Goal: Task Accomplishment & Management: Use online tool/utility

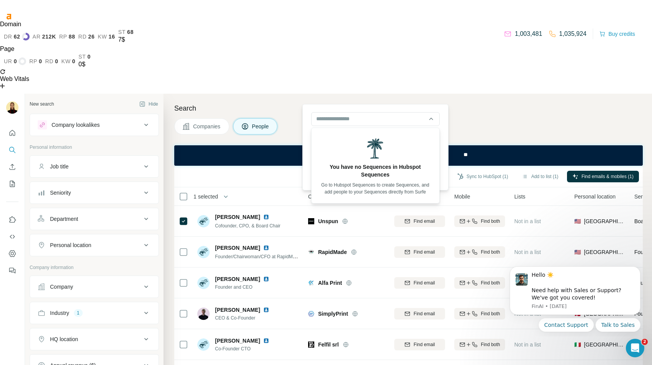
click at [207, 122] on span "Companies" at bounding box center [207, 126] width 28 height 8
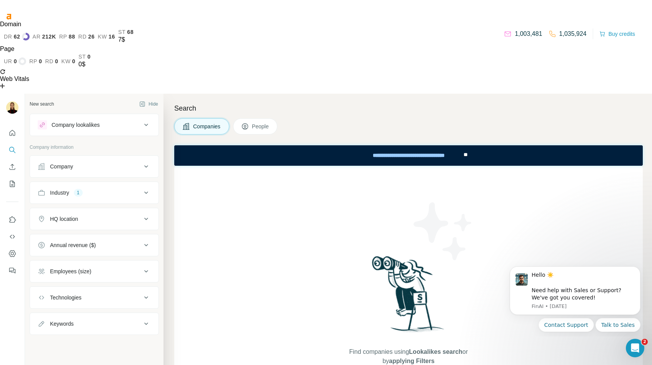
click at [248, 122] on icon at bounding box center [245, 126] width 8 height 8
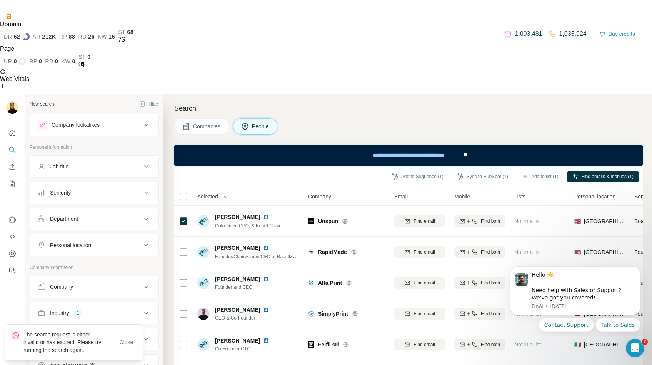
click at [130, 337] on button "Close" at bounding box center [126, 342] width 25 height 14
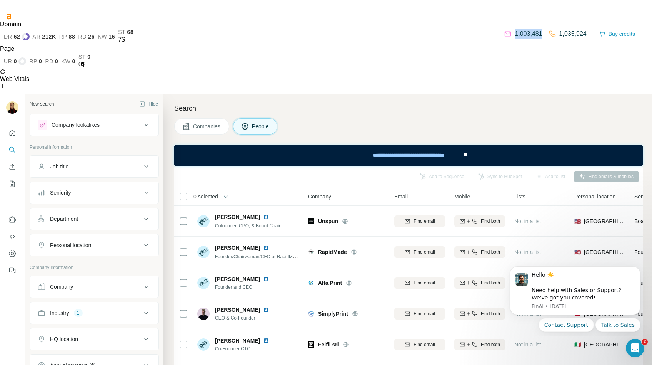
drag, startPoint x: 538, startPoint y: 34, endPoint x: 505, endPoint y: 34, distance: 32.7
click at [505, 34] on div "1,003,481" at bounding box center [523, 33] width 38 height 9
drag, startPoint x: 585, startPoint y: 34, endPoint x: 553, endPoint y: 35, distance: 32.4
click at [553, 35] on div "1,003,481 1,035,924 Buy credits" at bounding box center [570, 34] width 144 height 18
drag, startPoint x: 539, startPoint y: 34, endPoint x: 502, endPoint y: 37, distance: 37.8
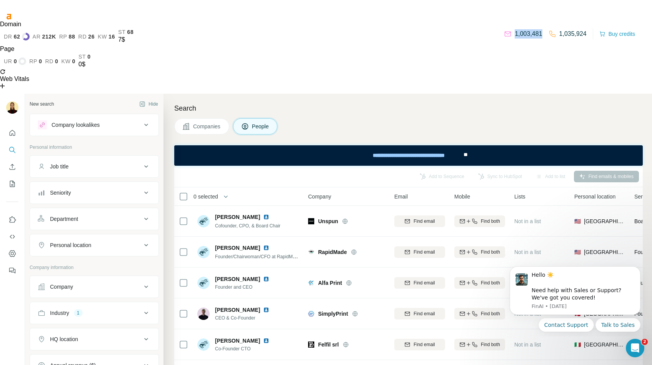
click at [504, 37] on div "1,003,481 1,035,924" at bounding box center [545, 33] width 82 height 11
drag, startPoint x: 586, startPoint y: 35, endPoint x: 549, endPoint y: 42, distance: 37.2
click at [549, 42] on div "1,003,481 1,035,924 Buy credits" at bounding box center [570, 34] width 144 height 18
click at [461, 118] on div "Companies People" at bounding box center [408, 126] width 469 height 16
drag, startPoint x: 65, startPoint y: 338, endPoint x: 74, endPoint y: 338, distance: 8.9
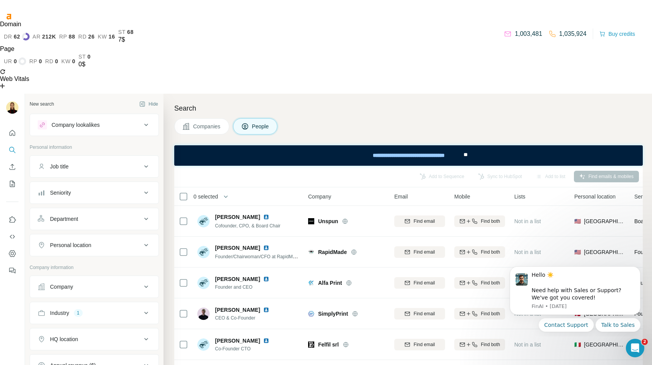
click at [426, 171] on button "Add to Sequence (2)" at bounding box center [418, 177] width 62 height 12
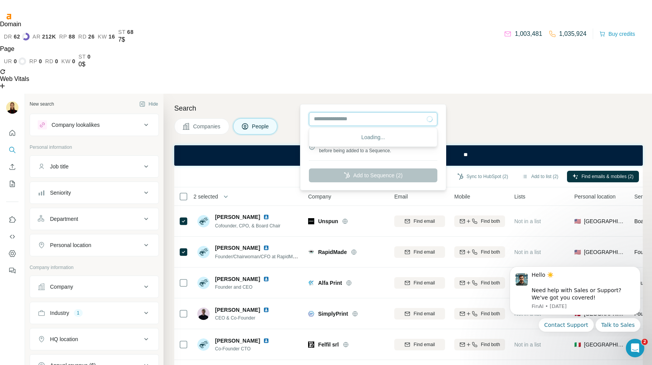
click at [431, 112] on input "text" at bounding box center [373, 119] width 129 height 14
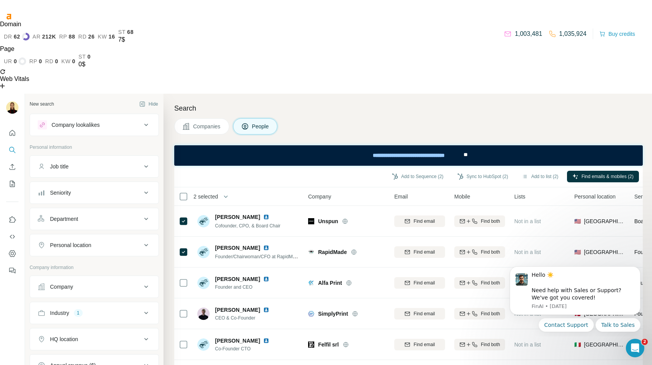
click at [398, 94] on div "Search Companies People Add to Sequence (2) Sync to HubSpot (2) Add to list (2)…" at bounding box center [408, 276] width 489 height 365
click at [130, 338] on span "Close" at bounding box center [127, 341] width 14 height 8
